Goal: Check status

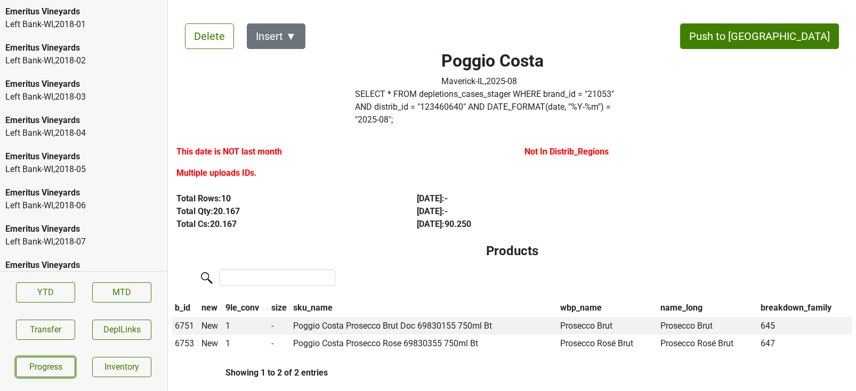
scroll to position [1613, 0]
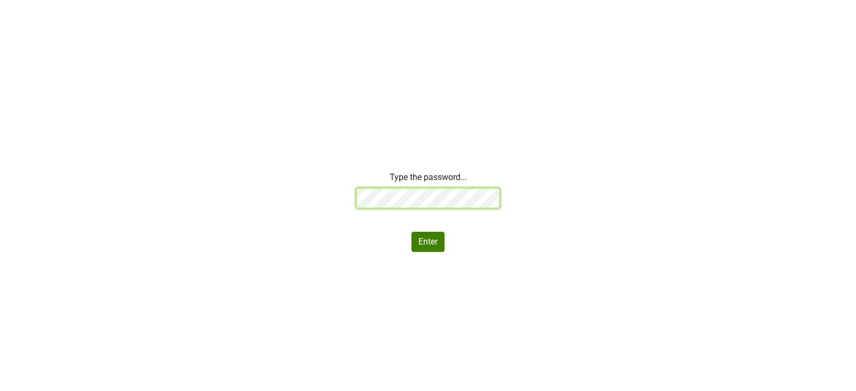
click at [181, 195] on div "Type the password... Enter" at bounding box center [428, 211] width 856 height 81
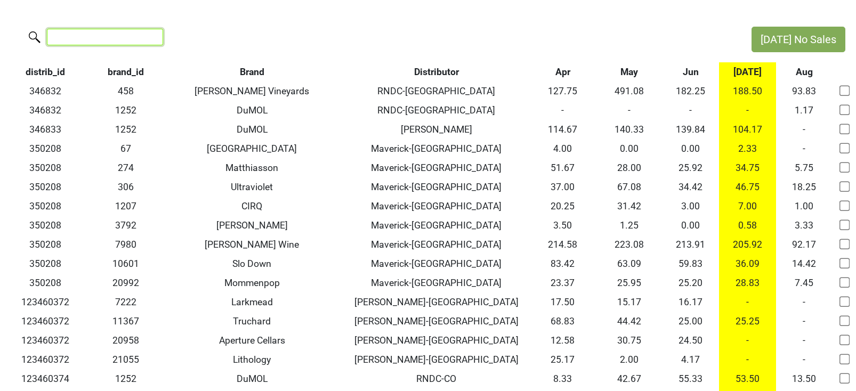
click at [93, 38] on input "search" at bounding box center [105, 37] width 116 height 17
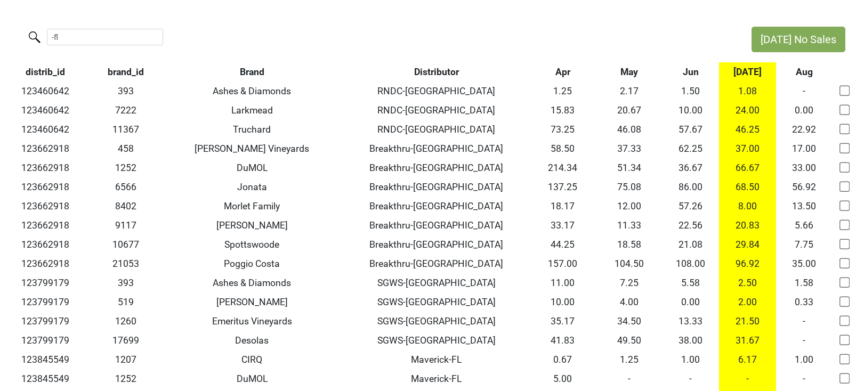
click at [439, 64] on th "Distributor" at bounding box center [436, 71] width 187 height 19
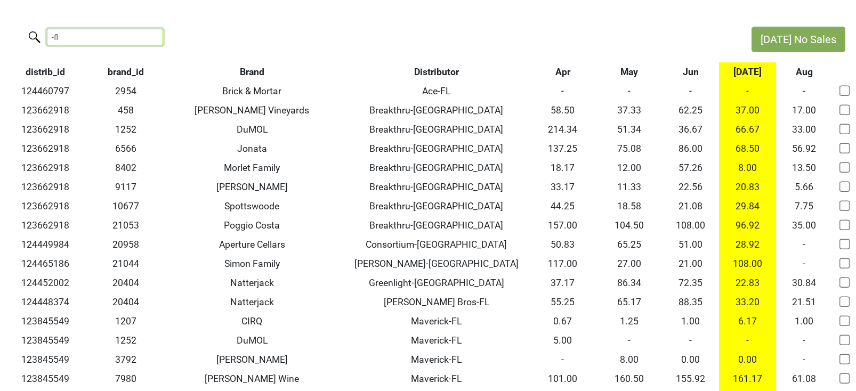
click at [87, 38] on input "-fl" at bounding box center [105, 37] width 116 height 17
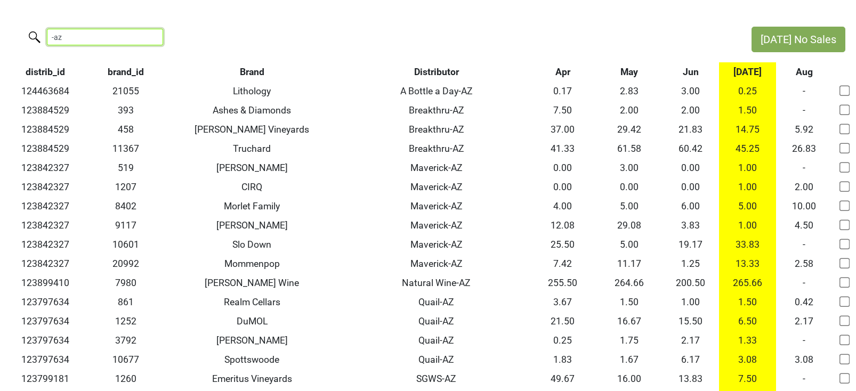
click at [96, 34] on input "-az" at bounding box center [105, 37] width 116 height 17
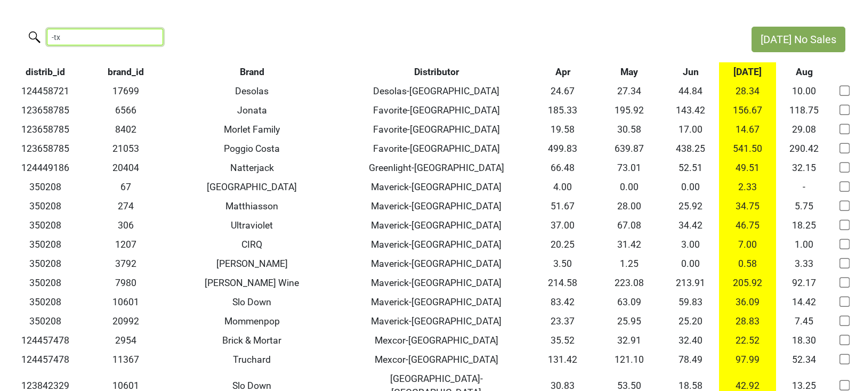
click at [91, 40] on input "-tx" at bounding box center [105, 37] width 116 height 17
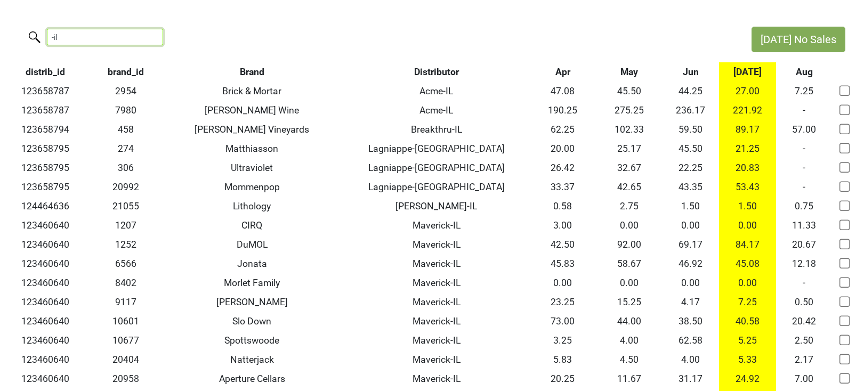
type input "-il"
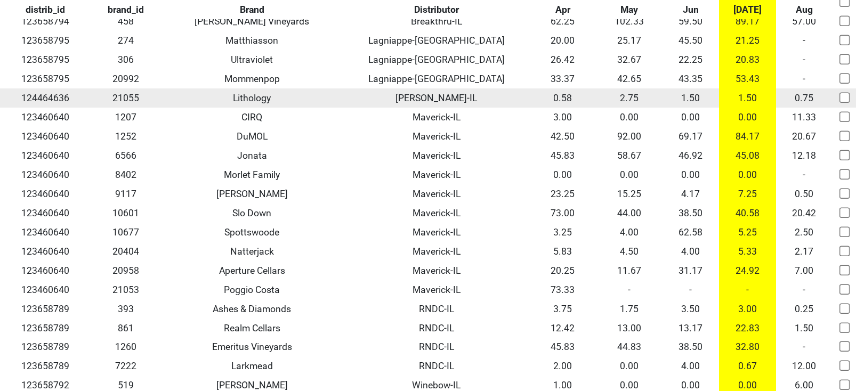
scroll to position [115, 0]
